Goal: Transaction & Acquisition: Register for event/course

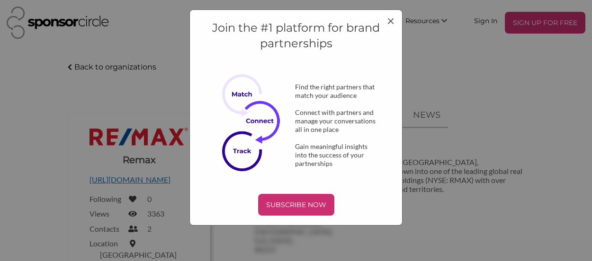
click at [394, 21] on div "Join the #1 platform for brand partnerships Find the right partners that match …" at bounding box center [295, 117] width 213 height 216
click at [543, 26] on div "Join the #1 platform for brand partnerships Find the right partners that match …" at bounding box center [296, 130] width 592 height 261
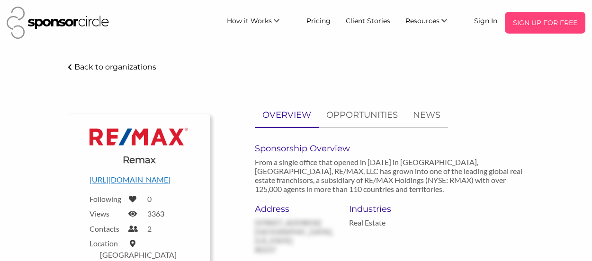
click at [534, 18] on p "SIGN UP FOR FREE" at bounding box center [544, 23] width 73 height 14
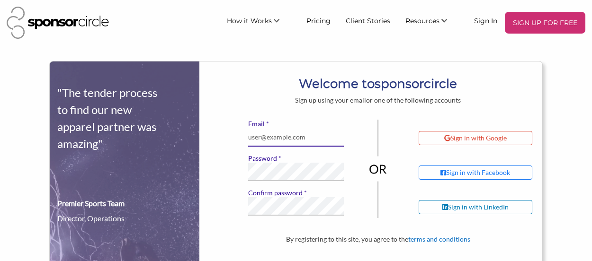
click at [328, 141] on input "* Email" at bounding box center [295, 137] width 95 height 18
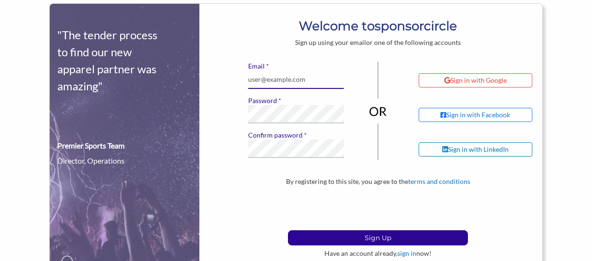
scroll to position [58, 0]
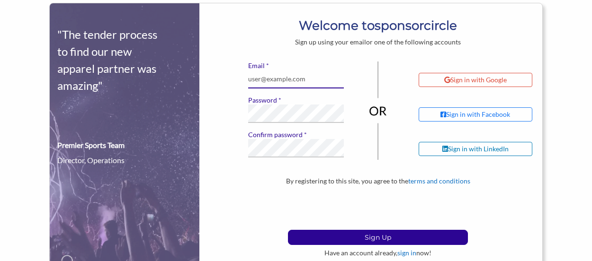
click at [323, 86] on input "* Email" at bounding box center [295, 79] width 95 height 18
type input "A"
type input "admin@chicagoheatbaseball.org"
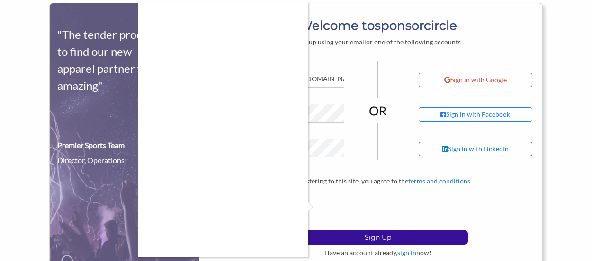
click at [338, 237] on div at bounding box center [296, 130] width 592 height 261
click at [316, 207] on div at bounding box center [296, 130] width 592 height 261
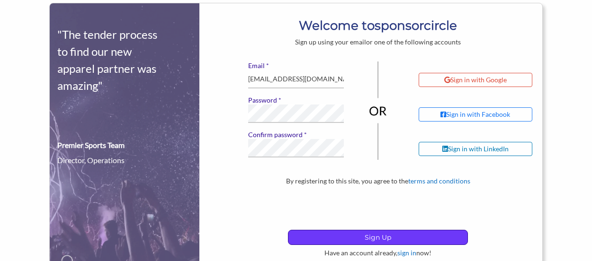
click at [359, 234] on p "Sign Up" at bounding box center [377, 237] width 179 height 14
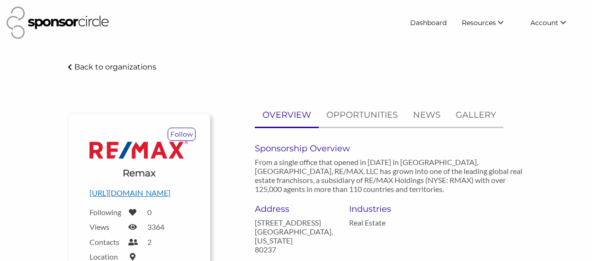
click at [118, 69] on p "Back to organizations" at bounding box center [115, 66] width 82 height 9
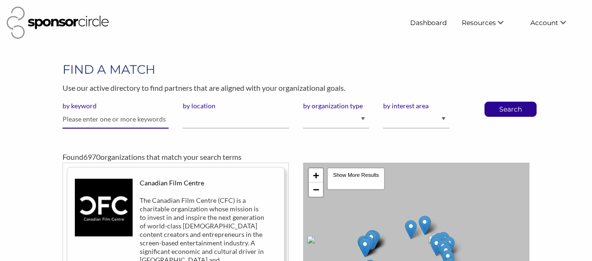
click at [146, 120] on input "text" at bounding box center [115, 119] width 106 height 18
click at [350, 120] on select "I am an event organizer seeking new partnerships with suppliers, exhibitors or …" at bounding box center [336, 119] width 66 height 18
select select "Property"
click at [303, 110] on select "I am an event organizer seeking new partnerships with suppliers, exhibitors or …" at bounding box center [336, 119] width 66 height 18
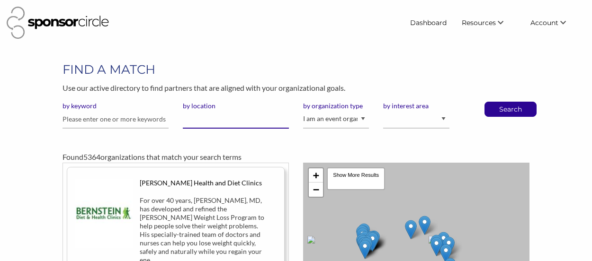
click at [232, 116] on input "by location" at bounding box center [236, 119] width 106 height 18
click at [407, 114] on select "Animal Welfare Arts and Culture Business and Entrepreneurship Community Diversi…" at bounding box center [416, 119] width 66 height 18
select select "11"
click at [383, 110] on select "Animal Welfare Arts and Culture Business and Entrepreneurship Community Diversi…" at bounding box center [416, 119] width 66 height 18
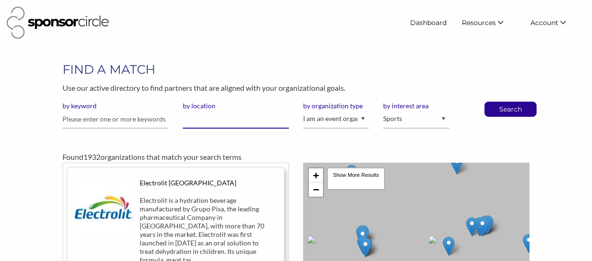
click at [219, 124] on input "by location" at bounding box center [236, 119] width 106 height 18
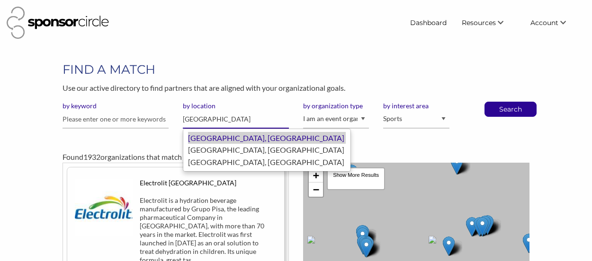
click at [241, 138] on div "Chicago, United States of America" at bounding box center [267, 138] width 158 height 12
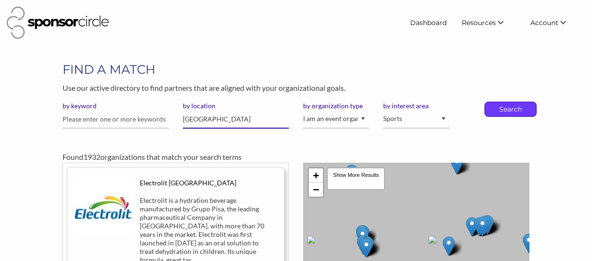
type input "[GEOGRAPHIC_DATA]"
click at [523, 113] on p "Search" at bounding box center [509, 109] width 31 height 14
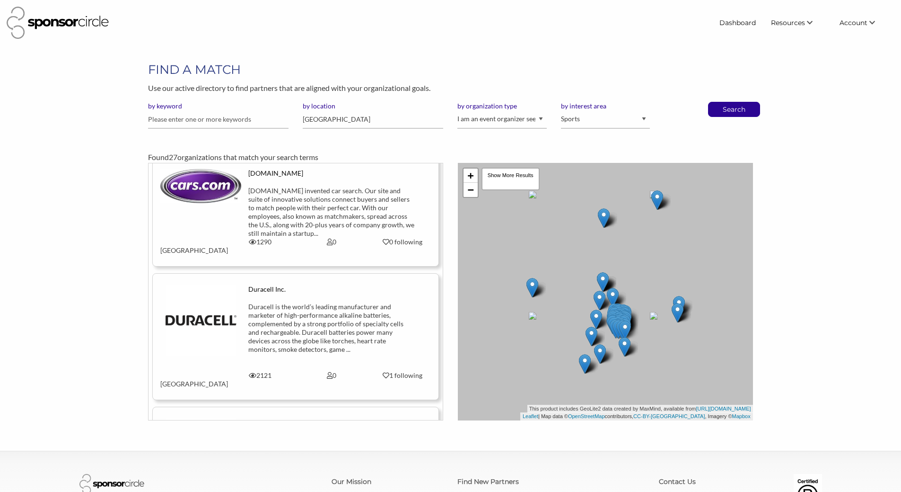
scroll to position [2616, 0]
